Goal: Task Accomplishment & Management: Use online tool/utility

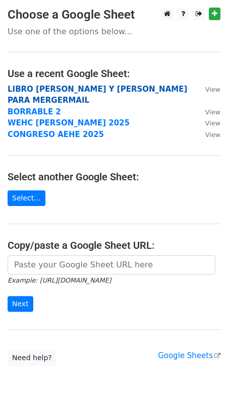
click at [79, 90] on strong "LIBRO YOLANDA Y SUSANA LISTADO PARA MERGERMAIL" at bounding box center [97, 95] width 179 height 21
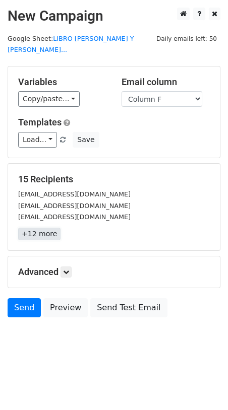
click at [40, 228] on link "+12 more" at bounding box center [39, 234] width 42 height 13
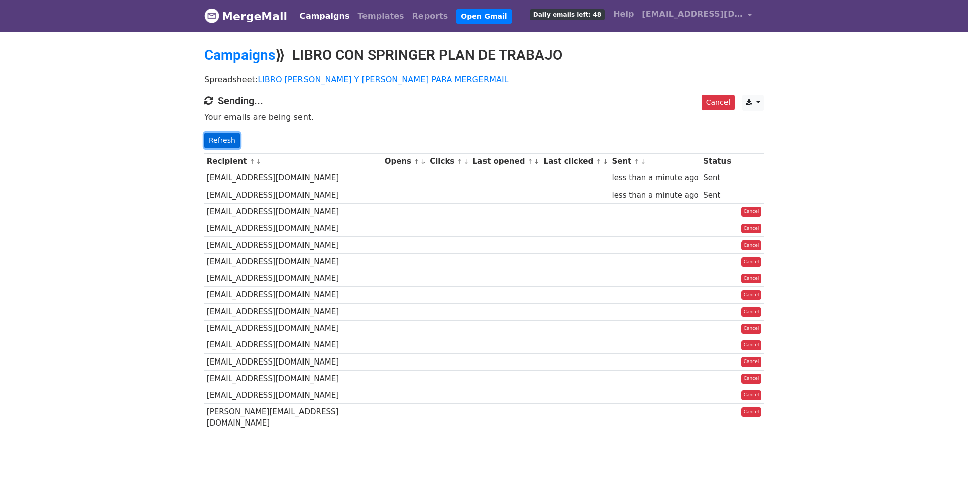
click at [226, 140] on link "Refresh" at bounding box center [222, 141] width 36 height 16
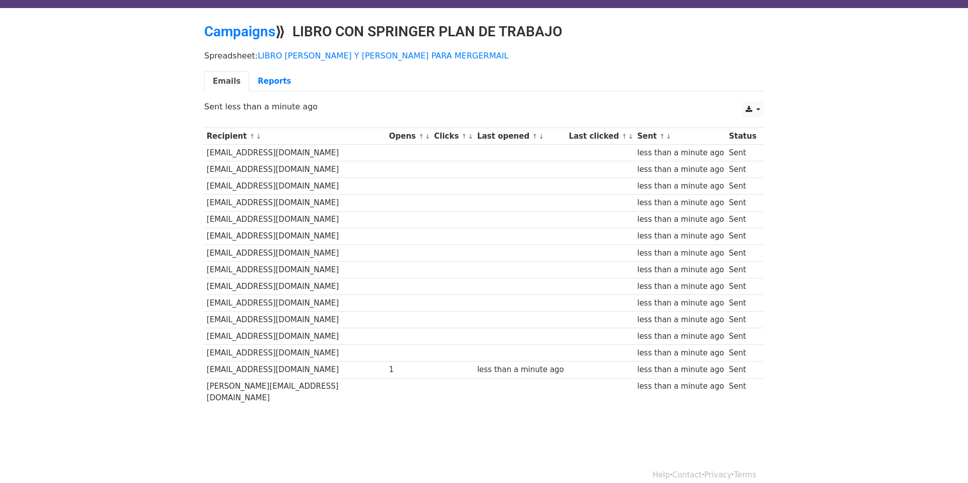
scroll to position [25, 0]
